Goal: Information Seeking & Learning: Learn about a topic

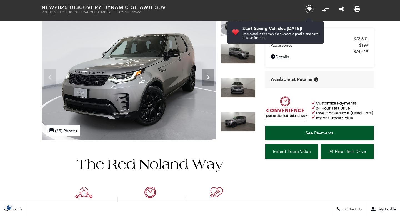
scroll to position [45, 0]
click at [238, 57] on img at bounding box center [237, 54] width 35 height 20
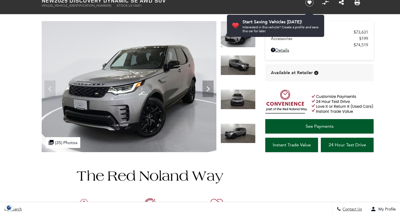
scroll to position [24, 0]
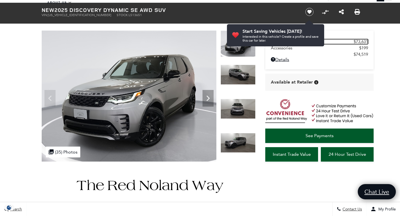
click at [317, 41] on span "MSRP" at bounding box center [312, 41] width 83 height 5
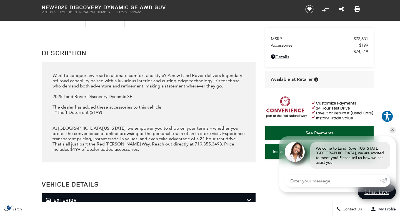
scroll to position [593, 0]
